Goal: Task Accomplishment & Management: Manage account settings

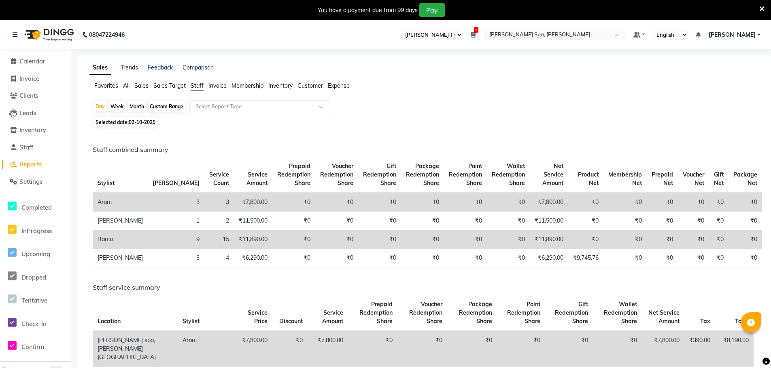
select select "100"
click at [26, 64] on span "Calendar" at bounding box center [32, 61] width 26 height 8
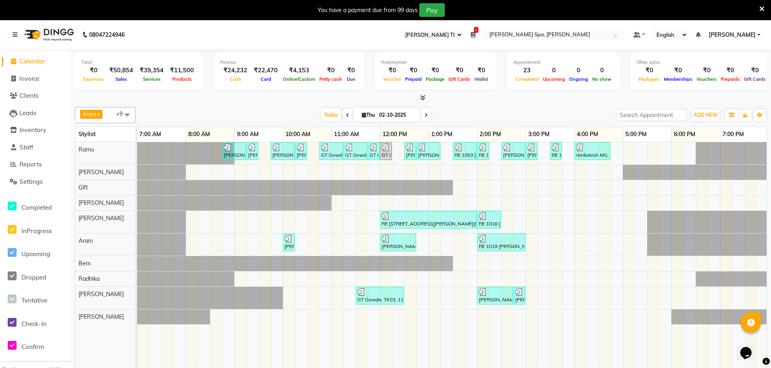
click at [761, 34] on ul "Default Panel My Panel English ENGLISH Español العربية मराठी हिंदी ગુજરાતી தமிழ…" at bounding box center [696, 35] width 135 height 11
click at [757, 34] on link "[PERSON_NAME]" at bounding box center [734, 35] width 52 height 8
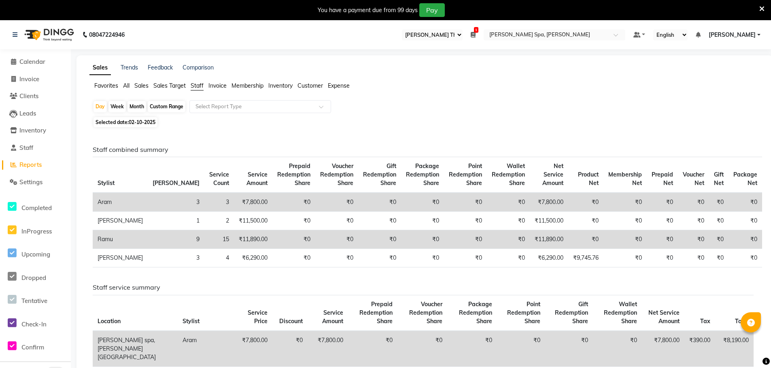
select select "100"
click at [35, 62] on span "Calendar" at bounding box center [32, 62] width 26 height 8
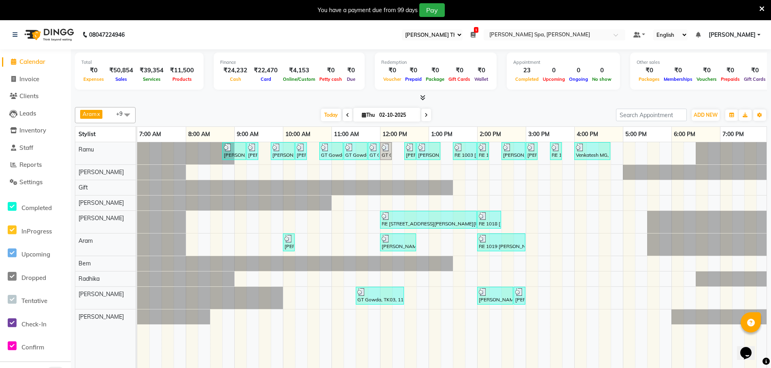
click at [475, 37] on icon at bounding box center [472, 35] width 5 height 6
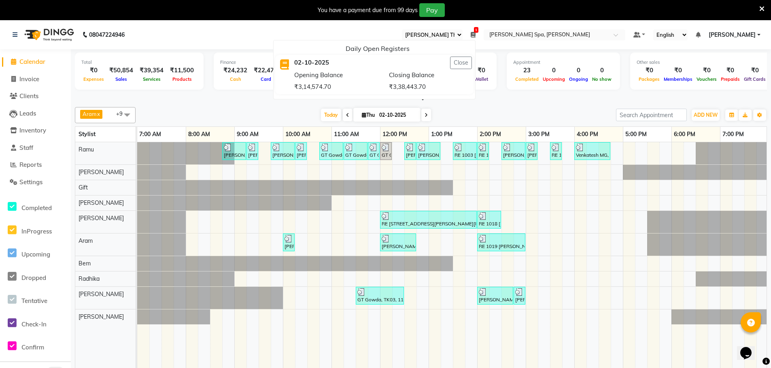
click at [462, 34] on select "Select Register [PERSON_NAME] The Spa" at bounding box center [432, 35] width 61 height 11
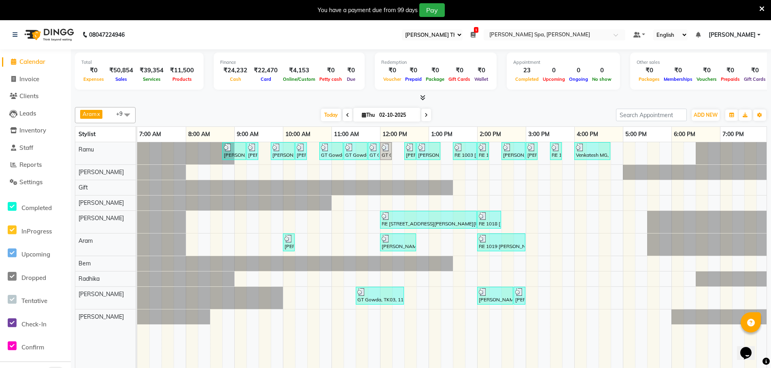
click at [475, 36] on icon at bounding box center [472, 35] width 5 height 6
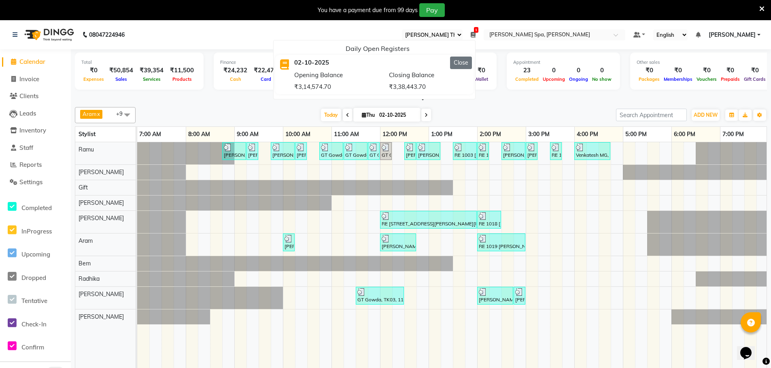
click at [472, 65] on button "Close" at bounding box center [461, 63] width 22 height 13
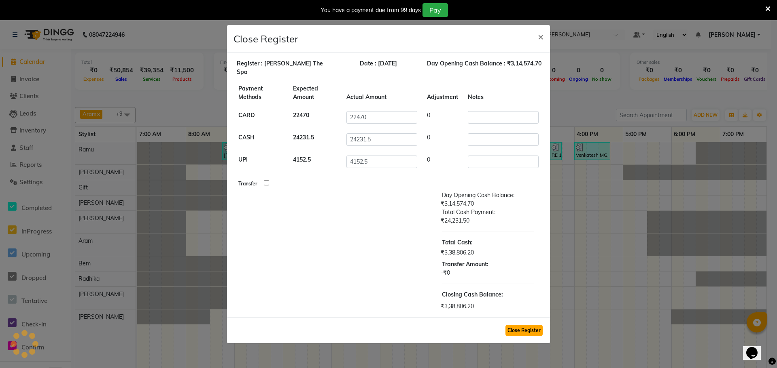
click at [525, 328] on button "Close Register" at bounding box center [523, 330] width 37 height 11
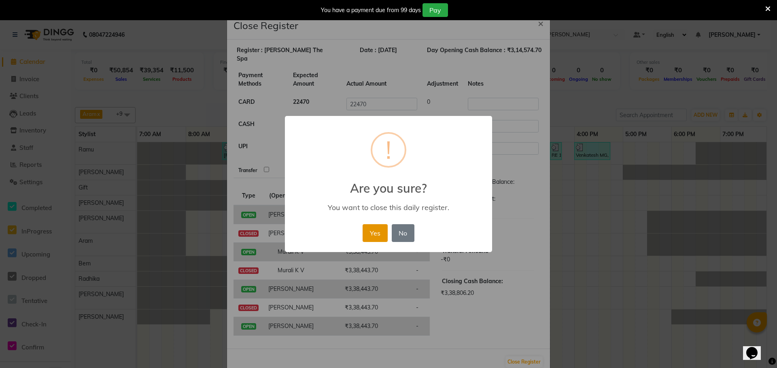
click at [375, 236] on button "Yes" at bounding box center [374, 233] width 25 height 18
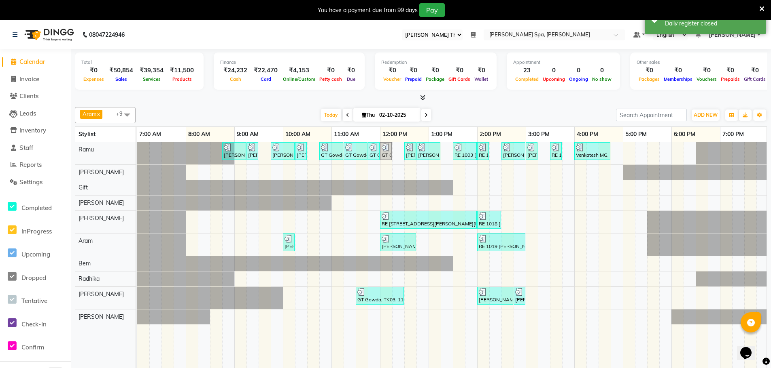
click at [762, 9] on icon at bounding box center [761, 8] width 5 height 7
